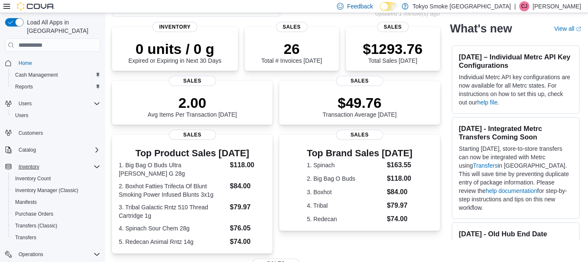
scroll to position [56, 0]
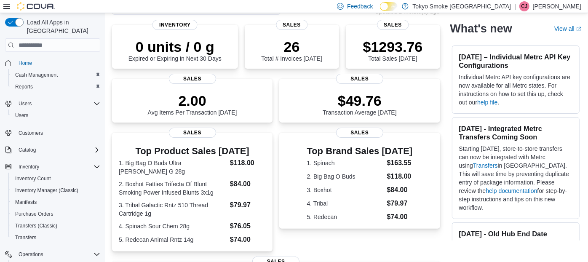
click at [104, 198] on div "Load All Apps in New Hub Home Cash Management Reports Users Users Customers Cat…" at bounding box center [52, 88] width 105 height 262
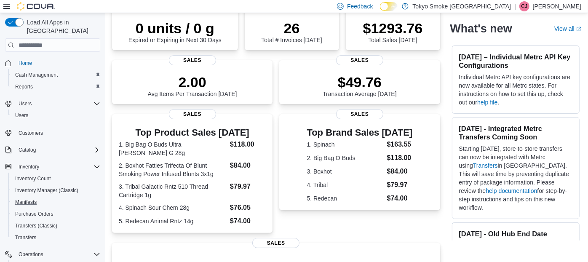
drag, startPoint x: 98, startPoint y: 198, endPoint x: 103, endPoint y: 231, distance: 33.1
click at [103, 231] on div "Load All Apps in New Hub Home Cash Management Reports Users Users Customers Cat…" at bounding box center [52, 138] width 105 height 251
click at [98, 163] on icon "Complex example" at bounding box center [96, 166] width 7 height 7
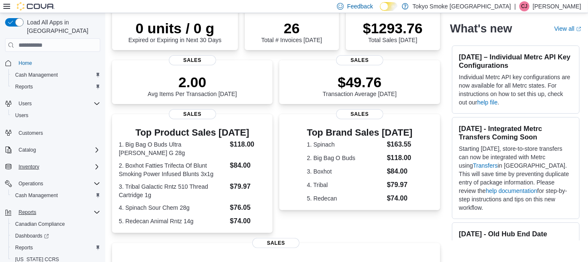
click at [96, 210] on icon "Complex example" at bounding box center [96, 211] width 5 height 3
click at [96, 209] on icon "Complex example" at bounding box center [97, 211] width 3 height 5
click at [97, 210] on icon "Complex example" at bounding box center [96, 211] width 5 height 3
click at [97, 182] on icon "Complex example" at bounding box center [96, 183] width 5 height 3
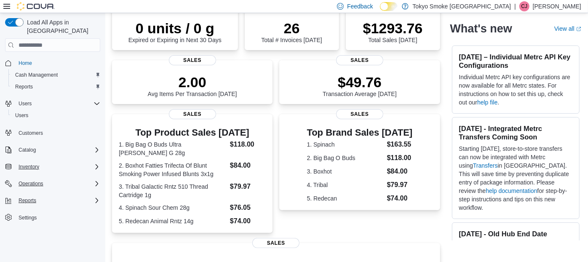
click at [97, 181] on icon "Complex example" at bounding box center [97, 183] width 3 height 5
click at [97, 163] on icon "Complex example" at bounding box center [96, 166] width 7 height 7
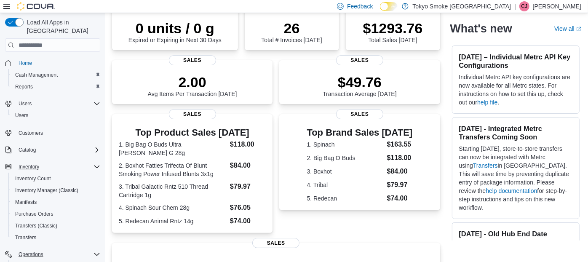
click at [97, 163] on icon "Complex example" at bounding box center [96, 166] width 7 height 7
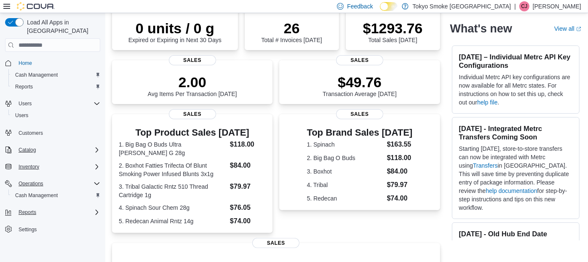
click at [98, 146] on icon "Complex example" at bounding box center [96, 149] width 7 height 7
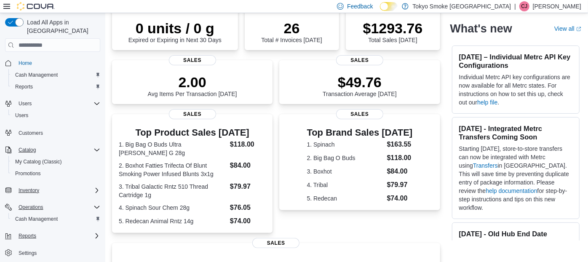
click at [98, 146] on icon "Complex example" at bounding box center [96, 149] width 7 height 7
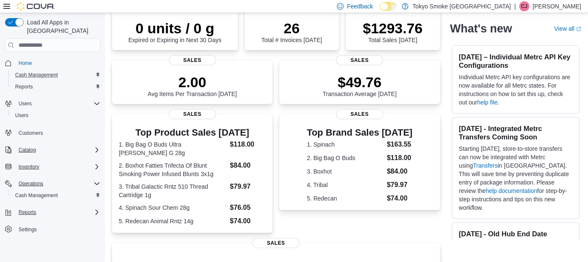
click at [77, 70] on div "Cash Management" at bounding box center [56, 75] width 88 height 10
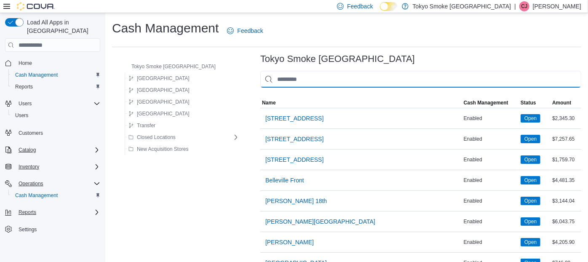
click at [278, 80] on input "This is a search bar. As you type, the results lower in the page will automatic…" at bounding box center [420, 79] width 321 height 17
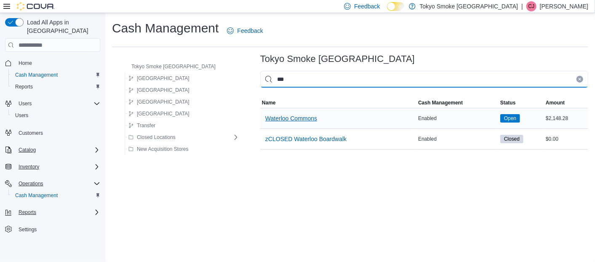
type input "***"
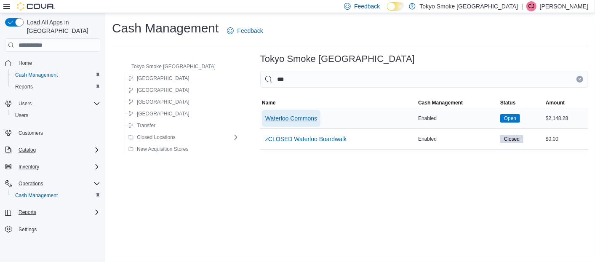
click at [278, 114] on span "Waterloo Commons" at bounding box center [291, 118] width 52 height 8
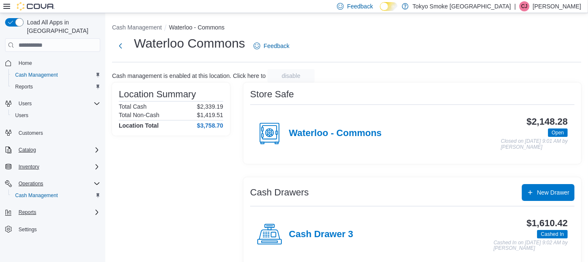
click at [73, 82] on div "Reports" at bounding box center [56, 87] width 88 height 10
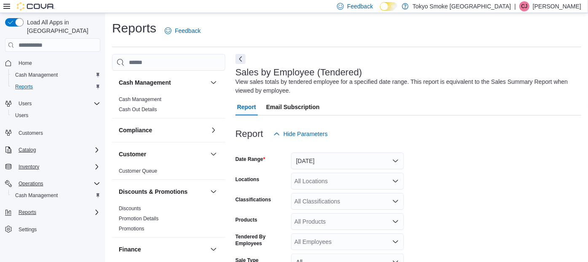
scroll to position [28, 0]
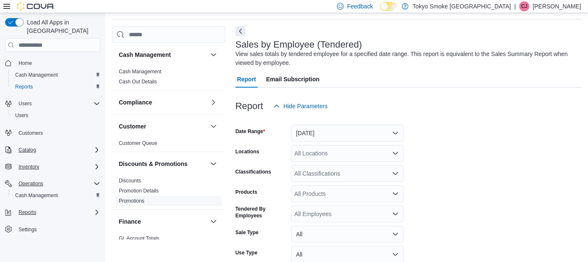
click at [135, 203] on span "Promotions" at bounding box center [168, 201] width 106 height 10
click at [135, 199] on link "Promotions" at bounding box center [132, 201] width 26 height 6
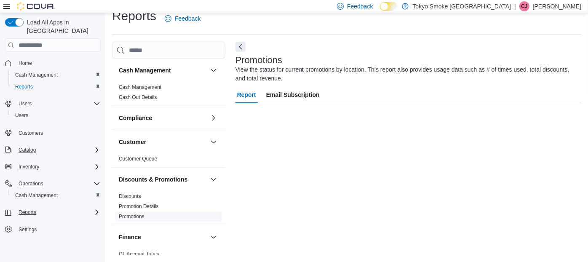
scroll to position [12, 0]
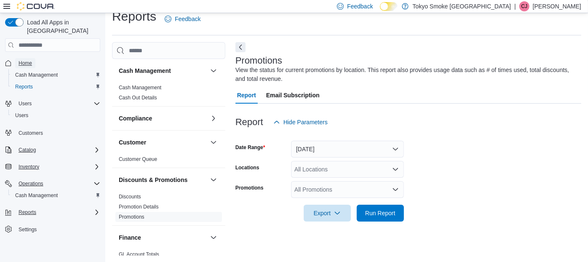
click at [25, 58] on span "Home" at bounding box center [25, 63] width 13 height 10
